Goal: Task Accomplishment & Management: Manage account settings

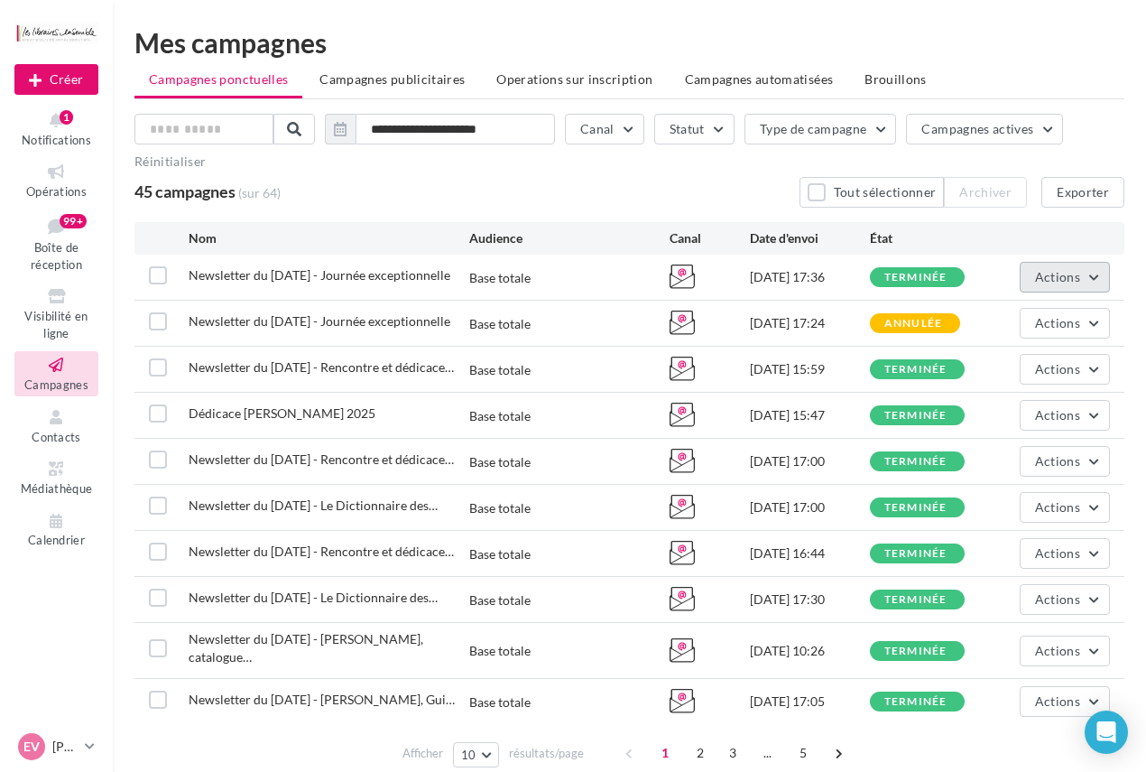
click at [1095, 282] on button "Actions" at bounding box center [1065, 277] width 90 height 31
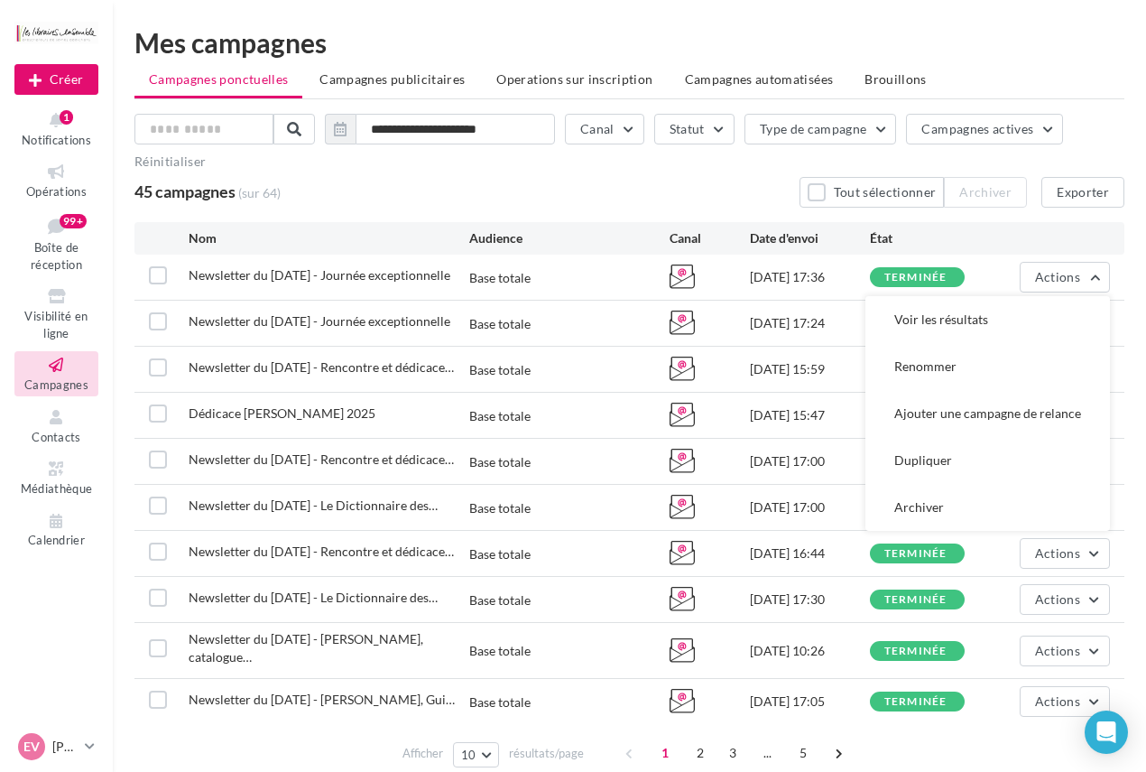
click at [1002, 240] on div "Nom Audience Canal Date d'envoi État" at bounding box center [629, 238] width 961 height 18
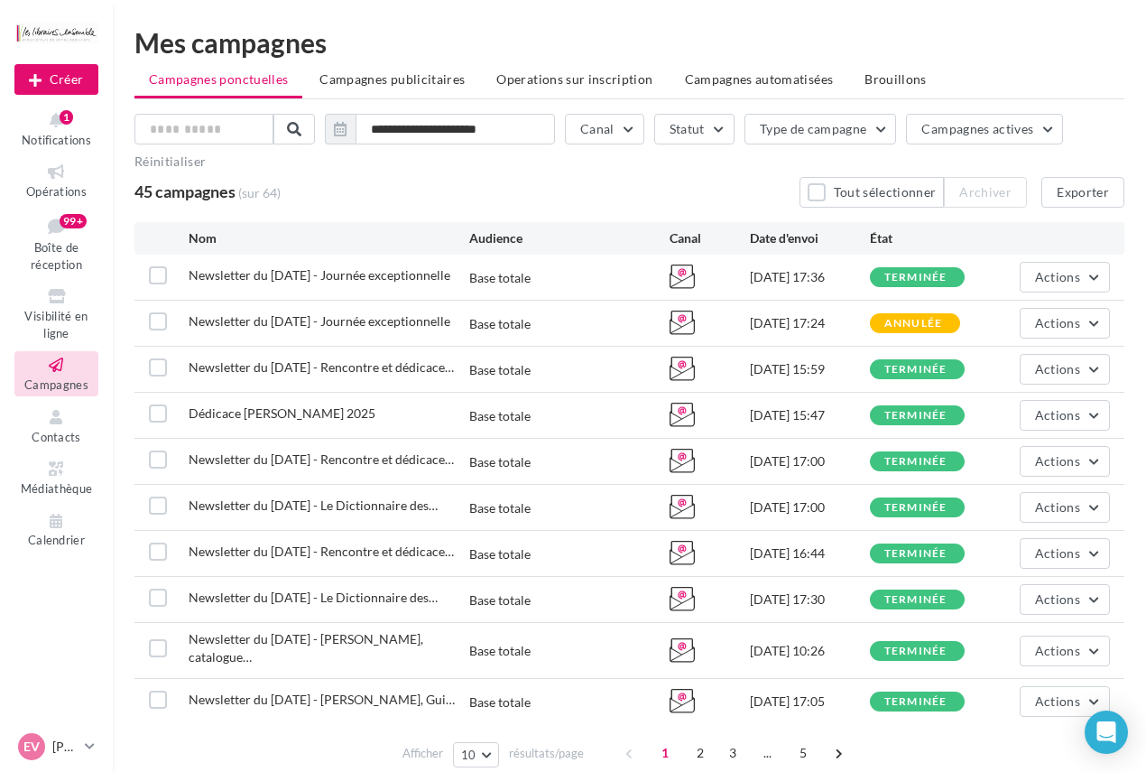
click at [512, 240] on div "Audience" at bounding box center [569, 238] width 200 height 18
click at [561, 240] on div "Audience" at bounding box center [569, 238] width 200 height 18
click at [561, 237] on div "Audience" at bounding box center [569, 238] width 200 height 18
click at [484, 235] on div "Audience" at bounding box center [569, 238] width 200 height 18
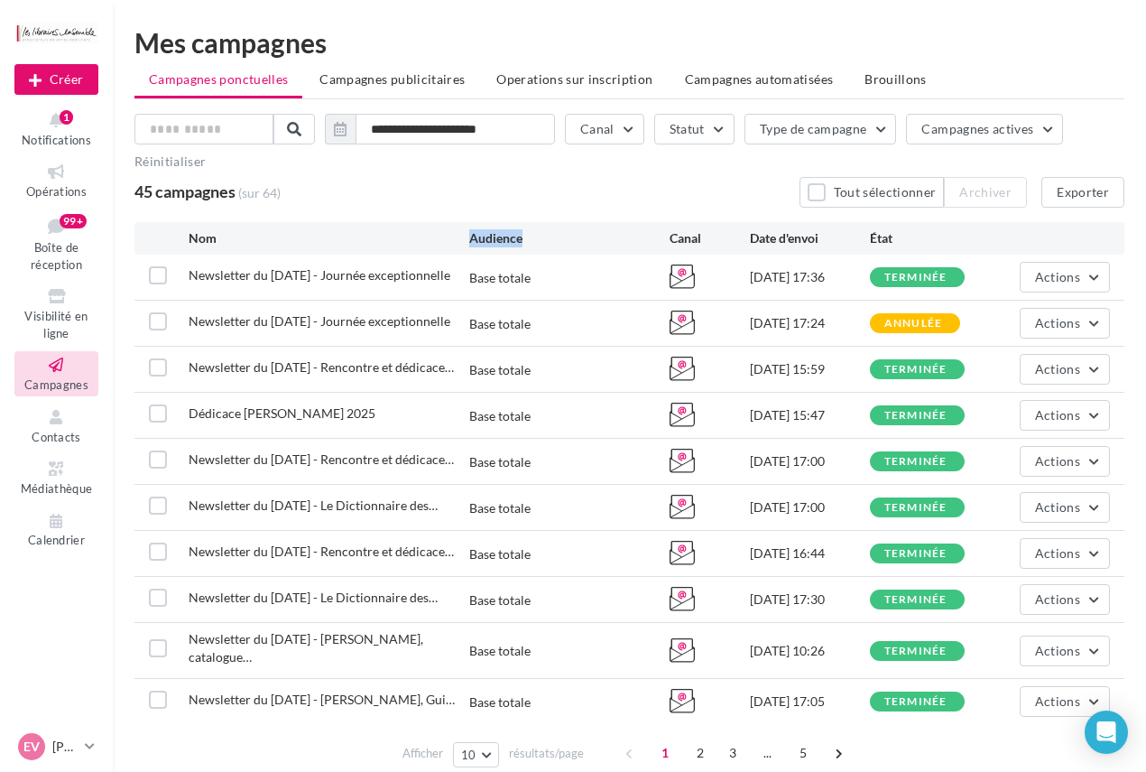
click at [484, 235] on div "Audience" at bounding box center [569, 238] width 200 height 18
click at [571, 232] on div "Audience" at bounding box center [569, 238] width 200 height 18
click at [568, 216] on div "**********" at bounding box center [630, 444] width 990 height 661
